Goal: Task Accomplishment & Management: Manage account settings

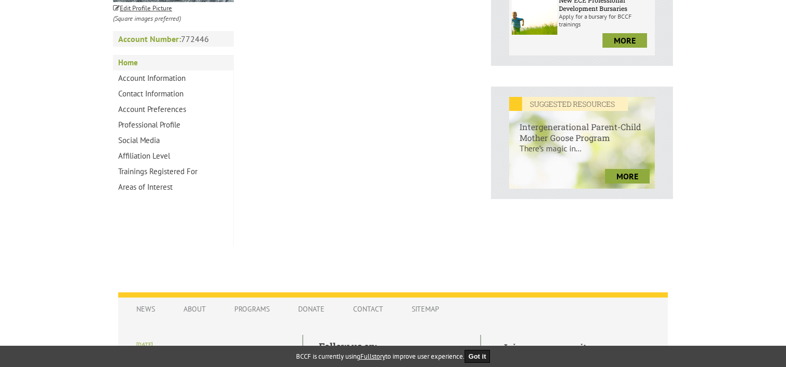
scroll to position [364, 0]
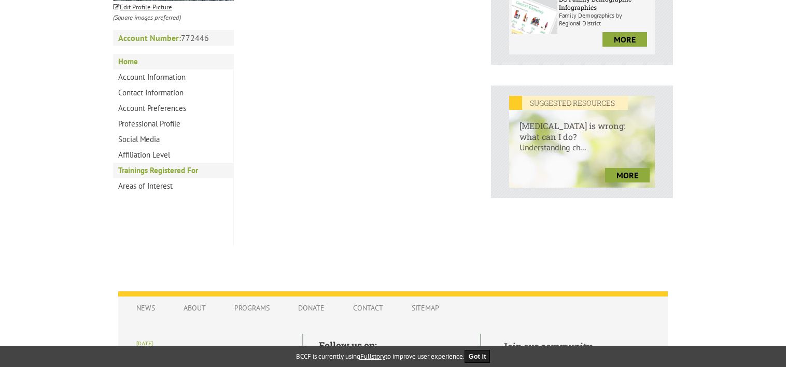
click at [154, 175] on link "Trainings Registered For" at bounding box center [173, 171] width 120 height 16
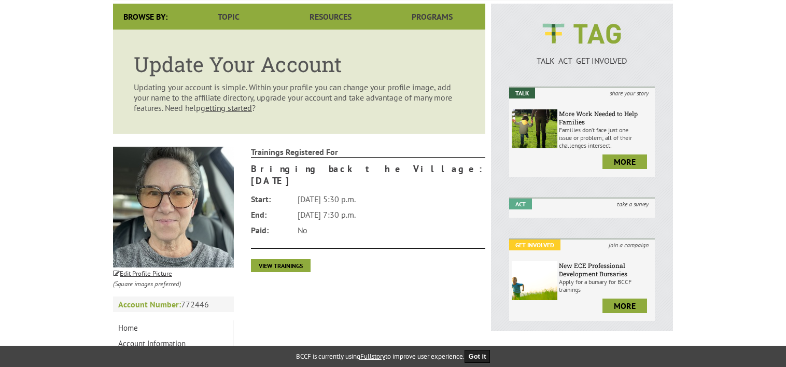
scroll to position [98, 0]
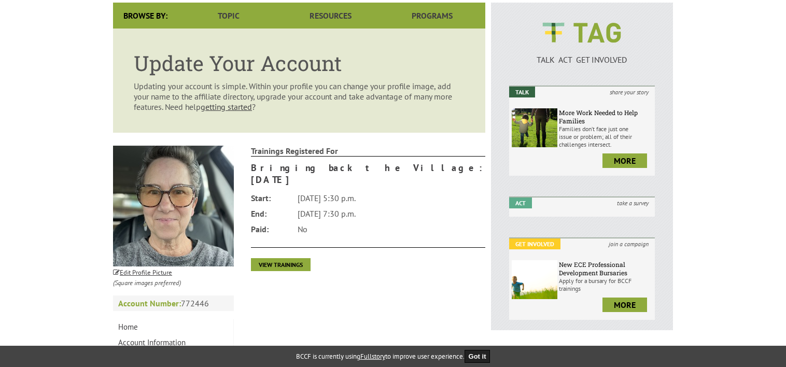
click at [319, 170] on h3 "Bringing back the Village: October 2025" at bounding box center [368, 174] width 235 height 24
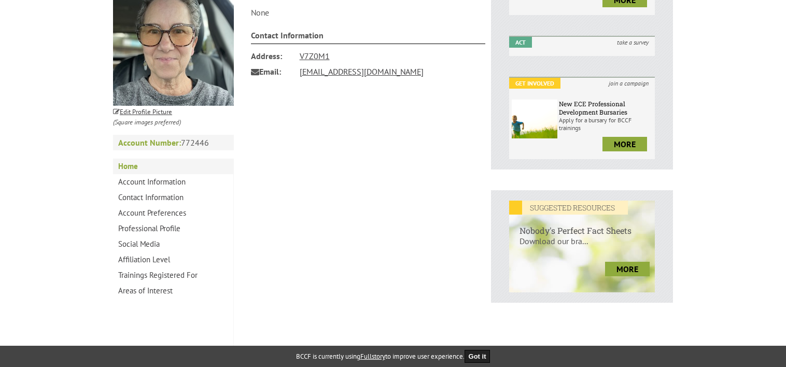
scroll to position [259, 0]
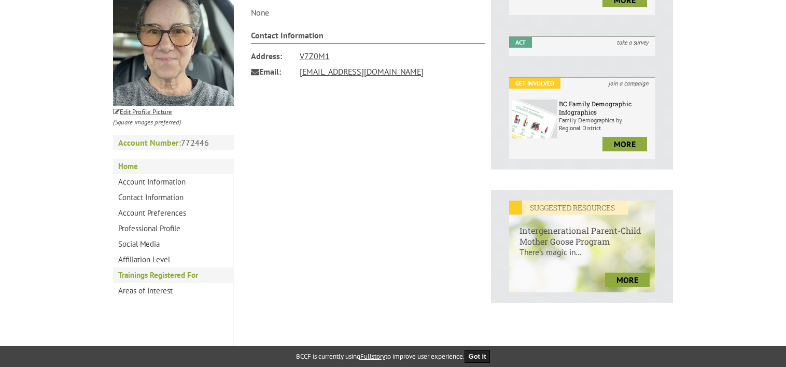
click at [156, 274] on link "Trainings Registered For" at bounding box center [173, 275] width 120 height 16
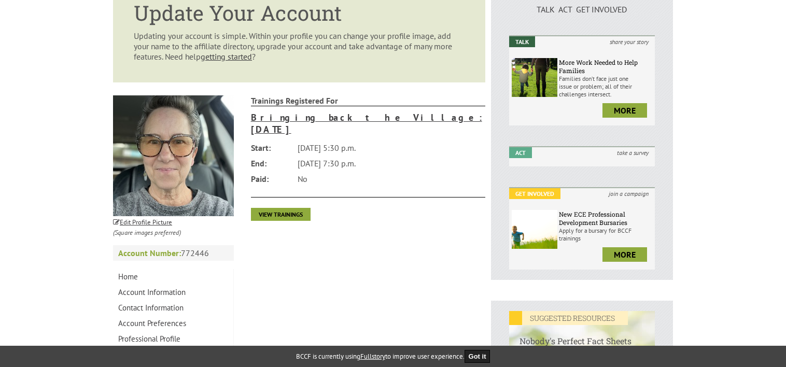
scroll to position [147, 0]
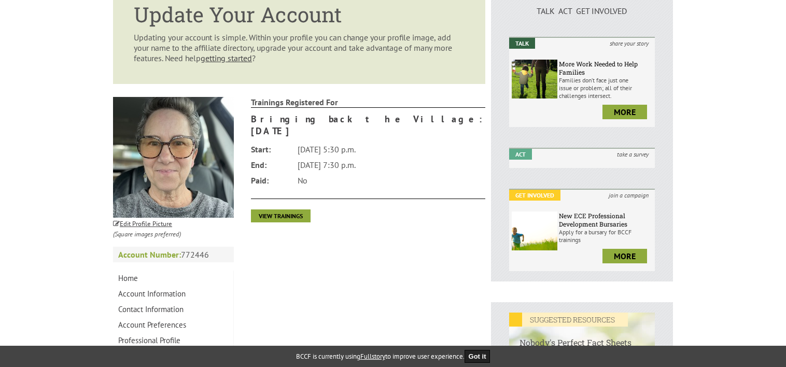
click at [312, 120] on h3 "Bringing back the Village: October 2025" at bounding box center [368, 125] width 235 height 24
